Goal: Find specific page/section: Find specific page/section

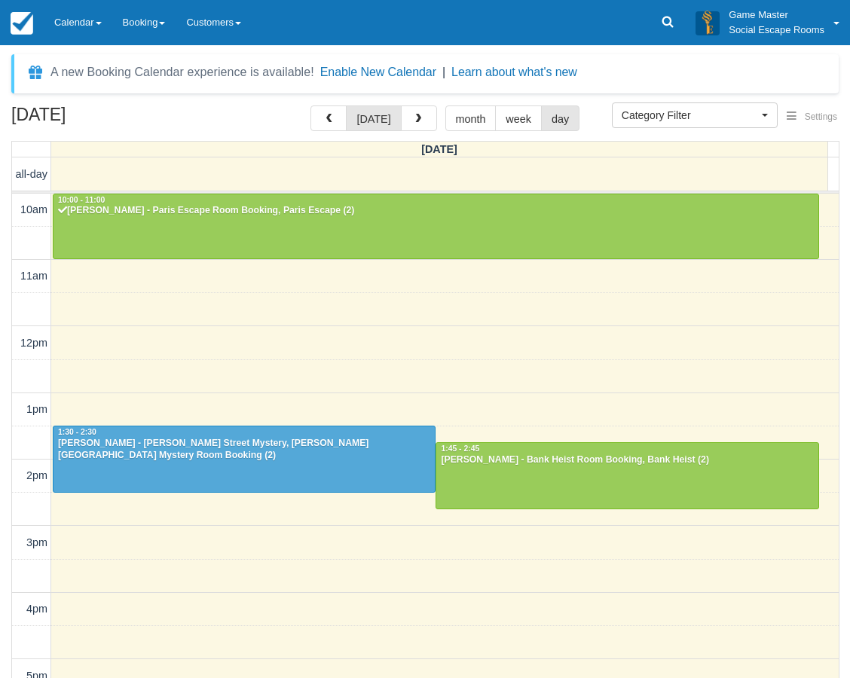
select select
click at [76, 36] on link "Calendar" at bounding box center [78, 22] width 69 height 45
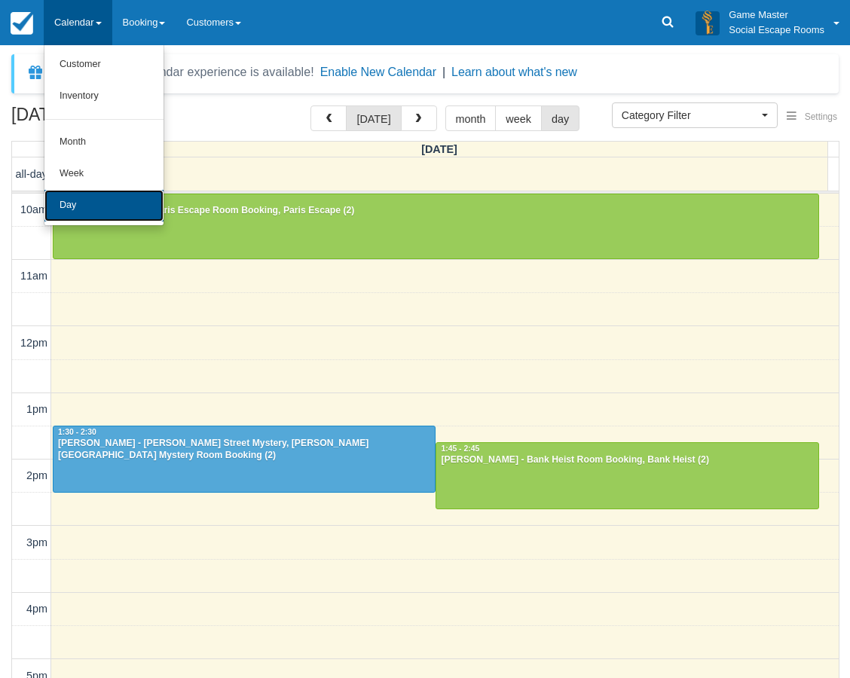
click at [115, 219] on link "Day" at bounding box center [103, 206] width 119 height 32
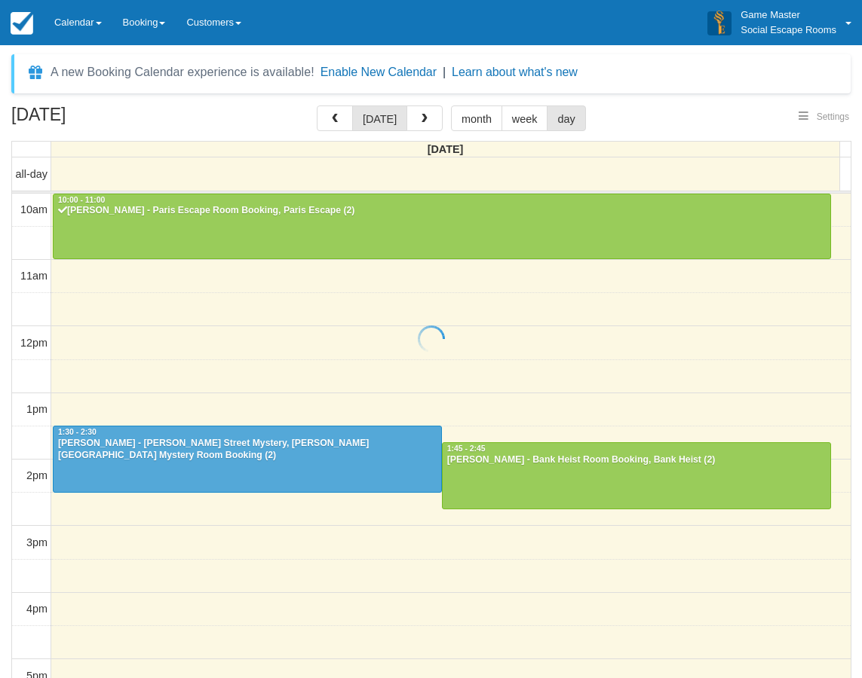
select select
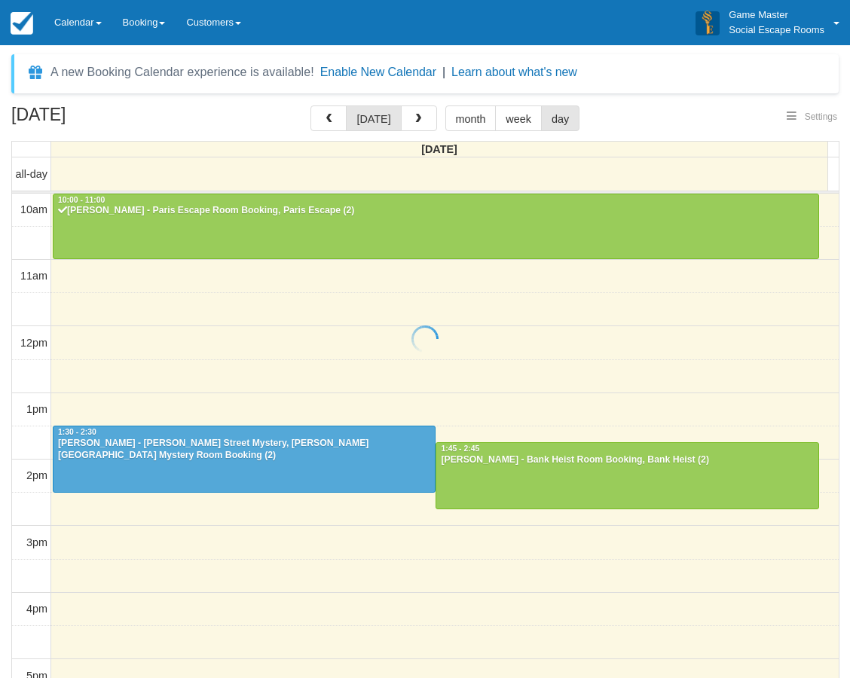
scroll to position [67, 0]
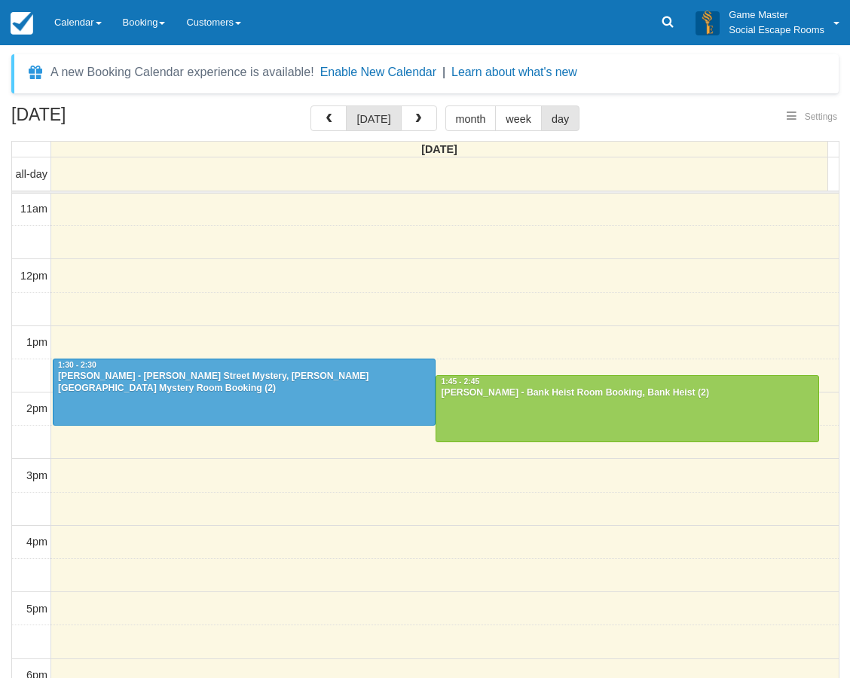
select select
click at [110, 28] on link "Calendar" at bounding box center [78, 22] width 69 height 45
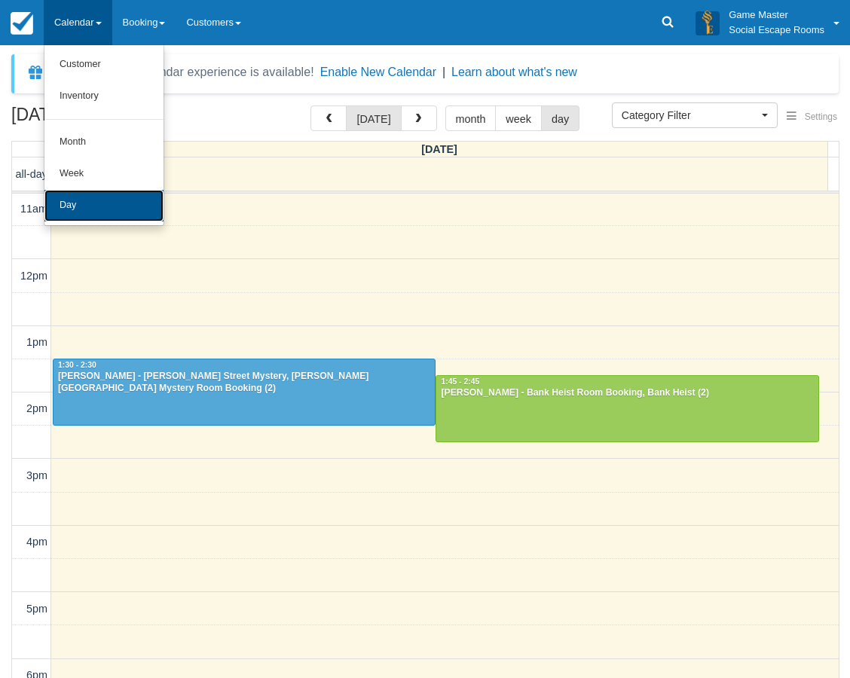
click at [81, 196] on link "Day" at bounding box center [103, 206] width 119 height 32
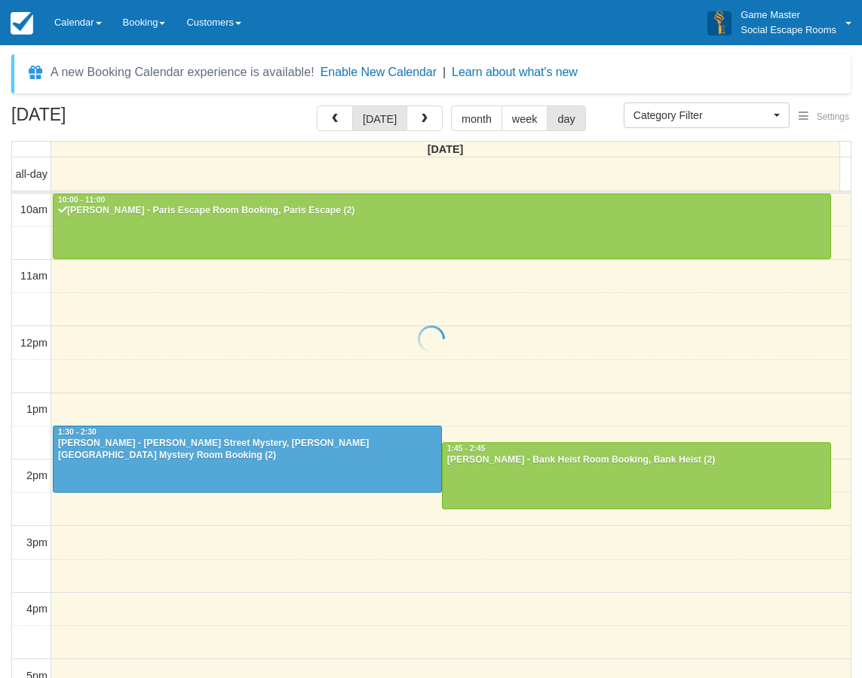
select select
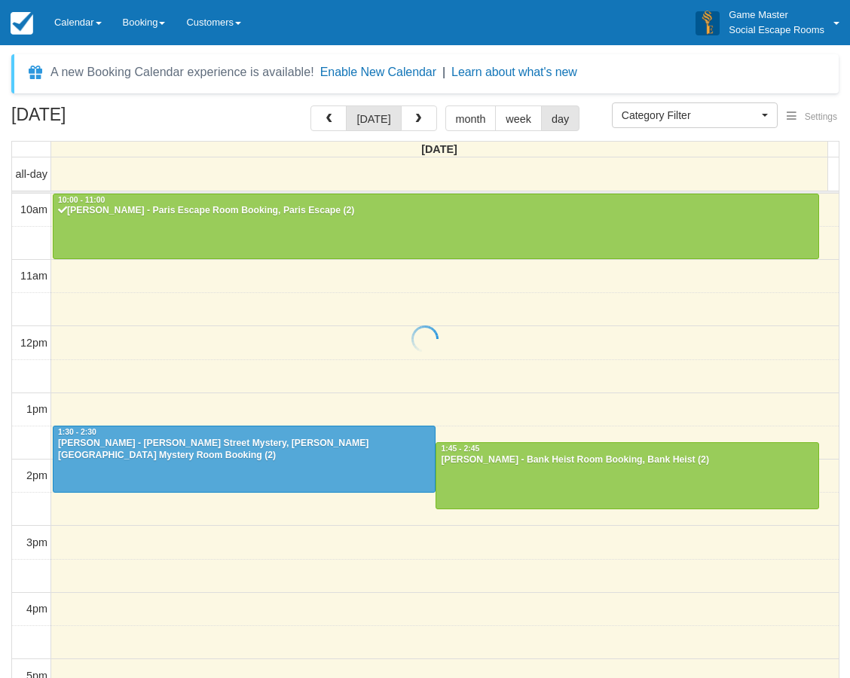
scroll to position [67, 0]
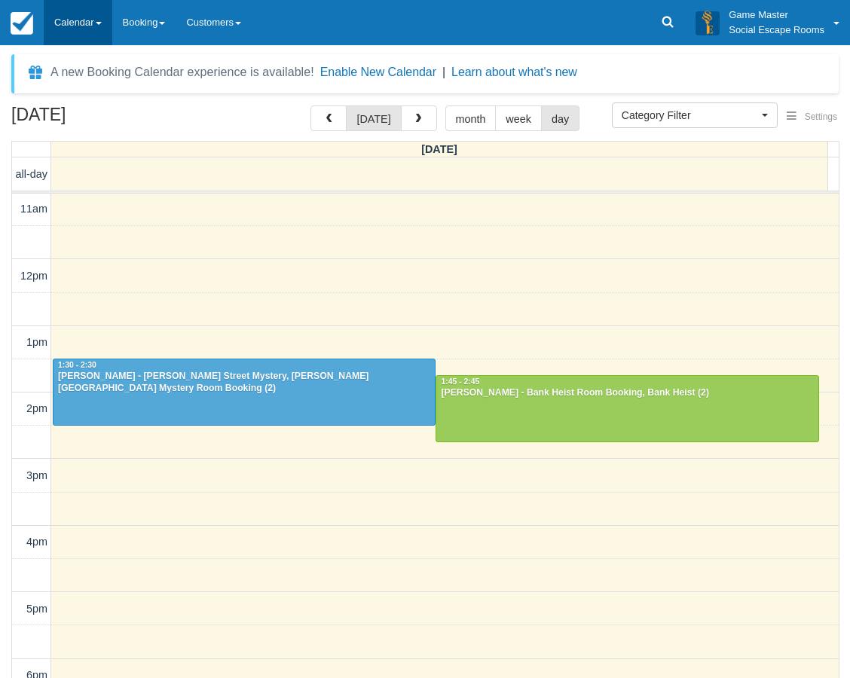
click at [63, 32] on link "Calendar" at bounding box center [78, 22] width 69 height 45
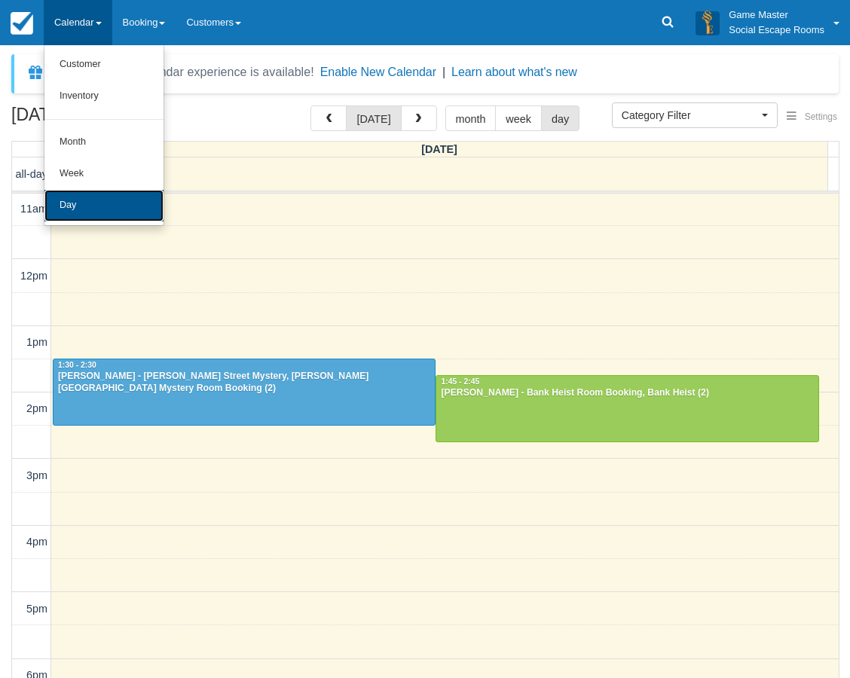
click at [109, 206] on link "Day" at bounding box center [103, 206] width 119 height 32
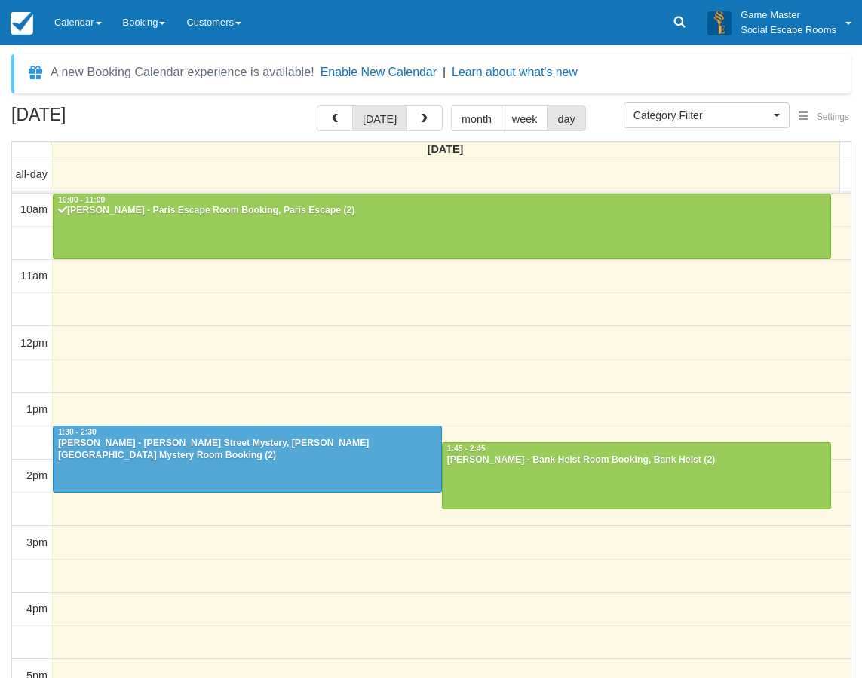
select select
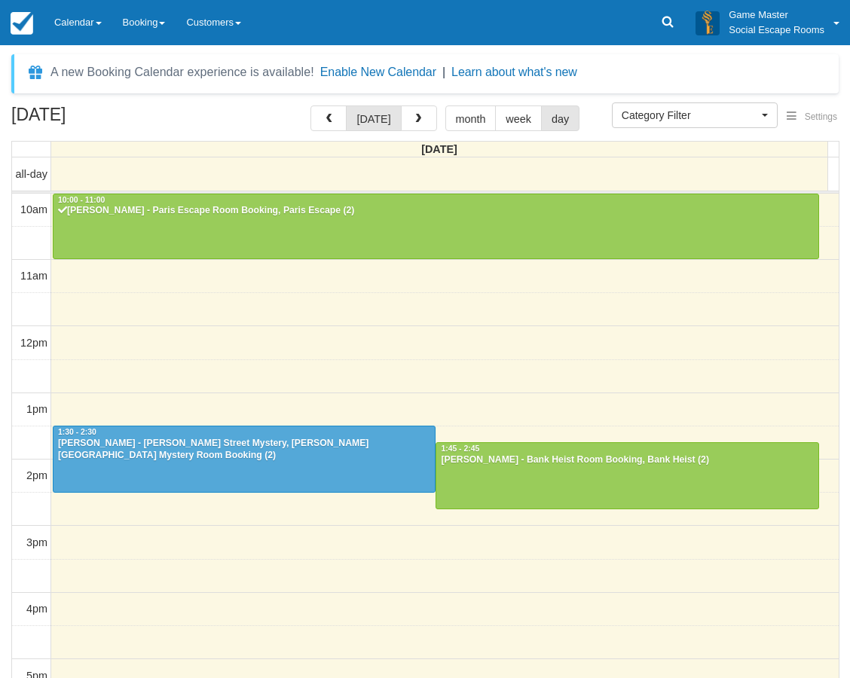
scroll to position [67, 0]
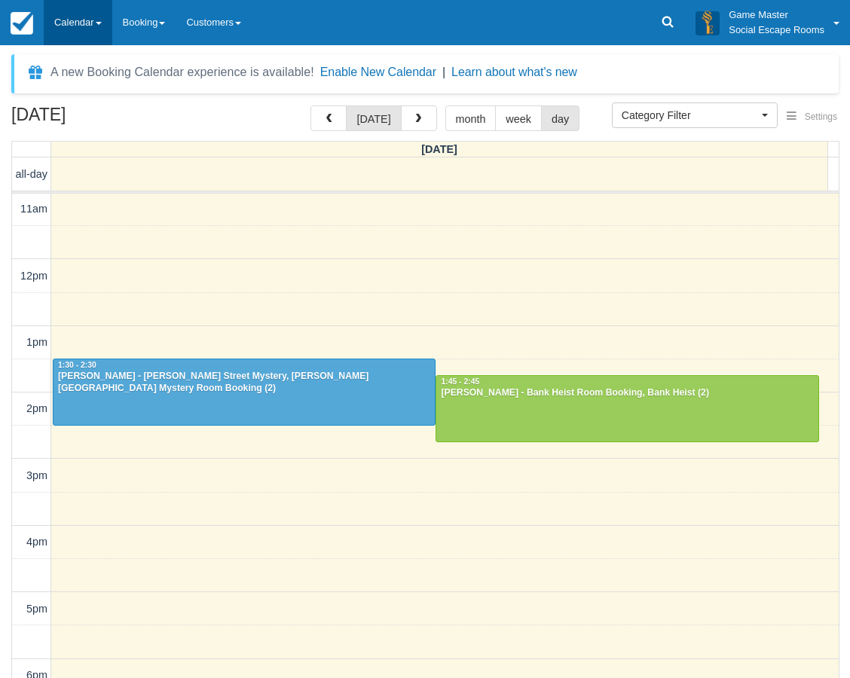
click at [89, 33] on link "Calendar" at bounding box center [78, 22] width 69 height 45
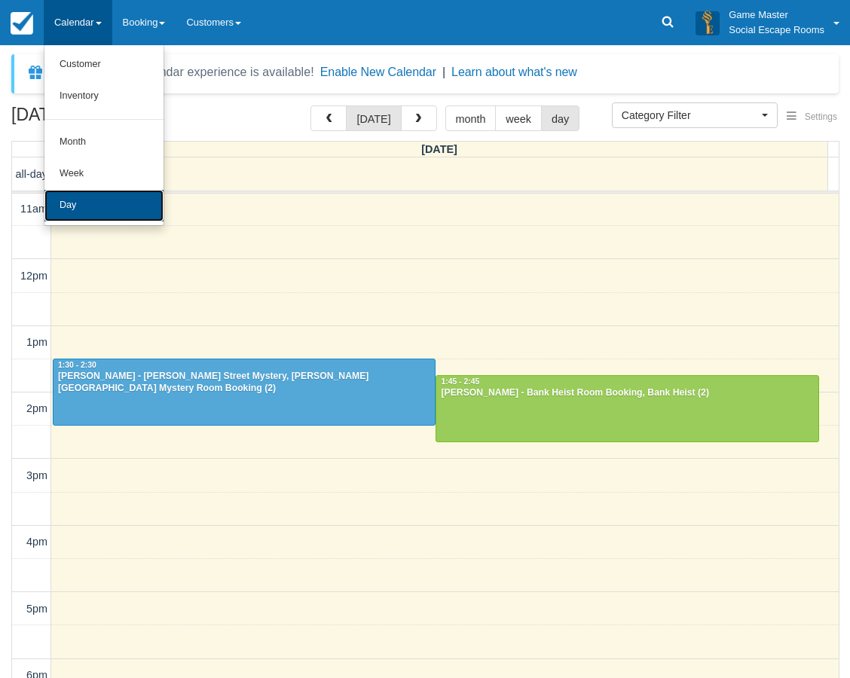
click at [82, 204] on link "Day" at bounding box center [103, 206] width 119 height 32
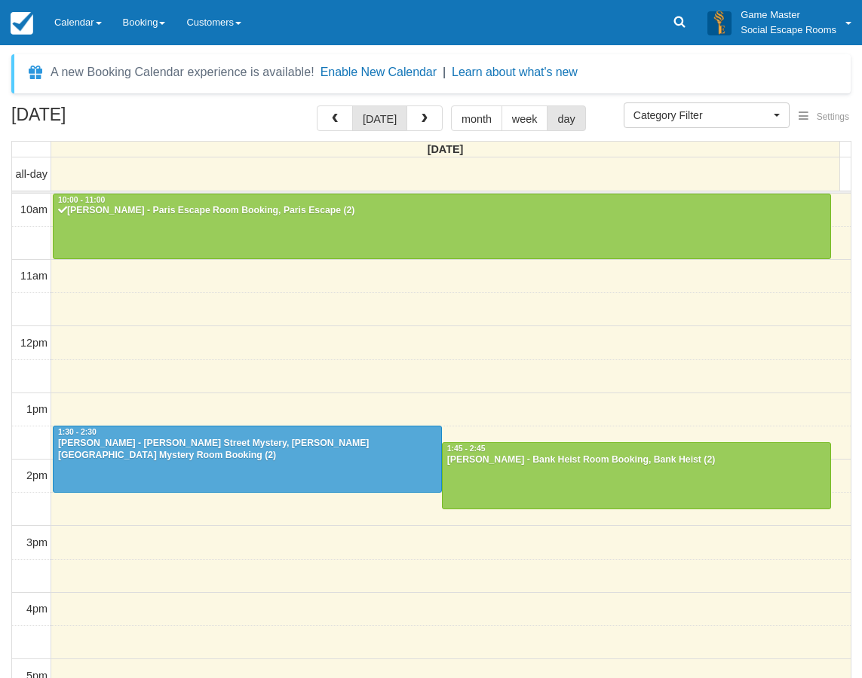
select select
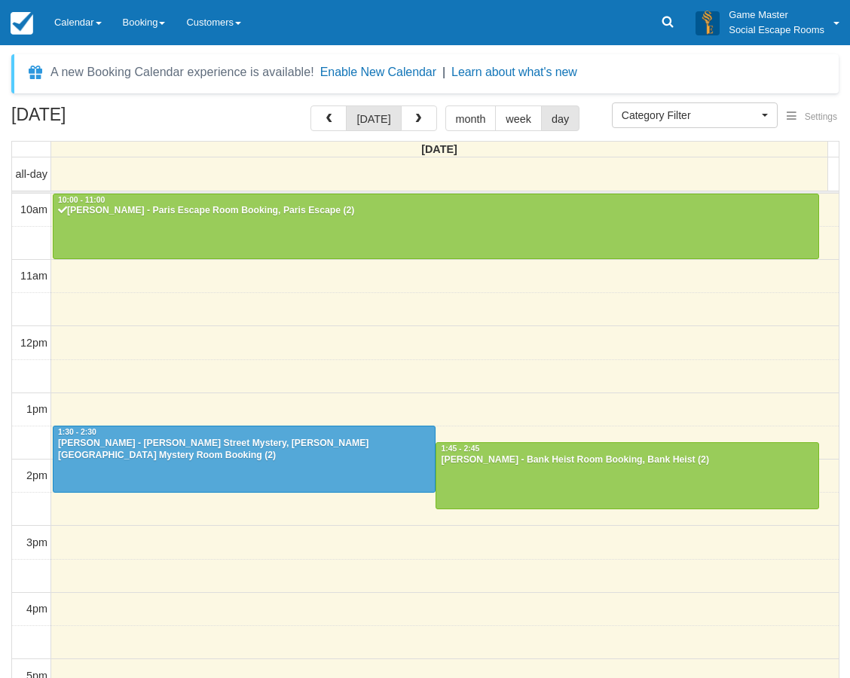
scroll to position [67, 0]
